Goal: Information Seeking & Learning: Learn about a topic

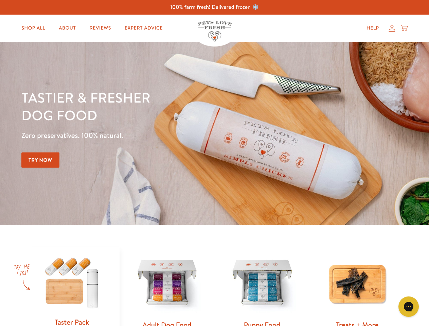
click at [214, 163] on div "Tastier & fresher dog food Zero preservatives. 100% natural. Try Now" at bounding box center [149, 134] width 257 height 90
click at [408, 306] on icon "Gorgias live chat" at bounding box center [408, 306] width 6 height 6
